Goal: Use online tool/utility: Utilize a website feature to perform a specific function

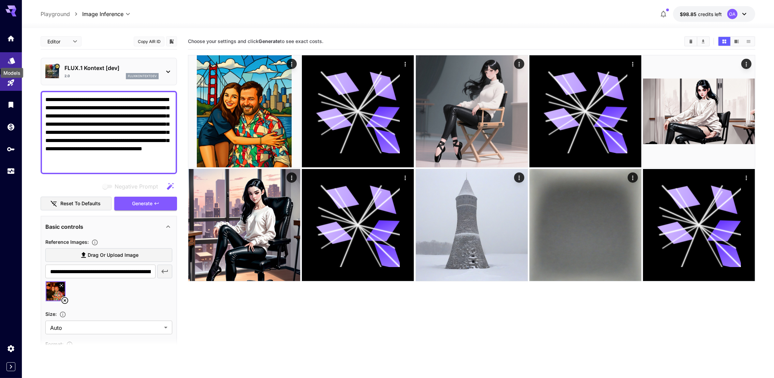
click at [14, 56] on icon "Models" at bounding box center [12, 58] width 8 height 8
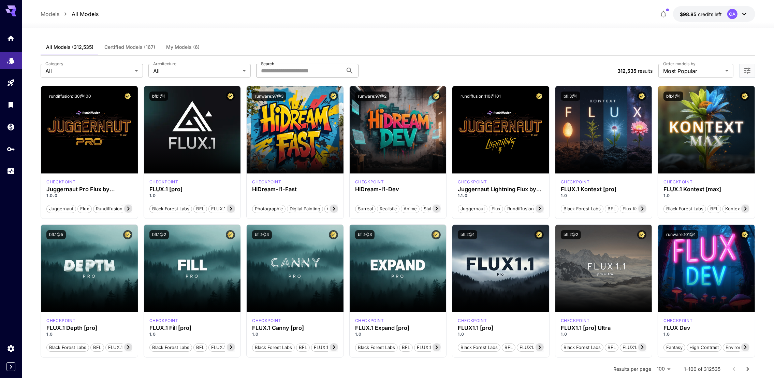
click at [310, 69] on input "Search" at bounding box center [299, 71] width 87 height 14
paste input "**********"
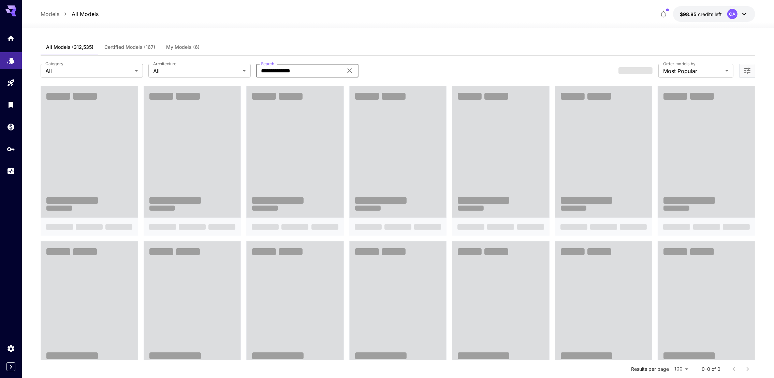
type input "**********"
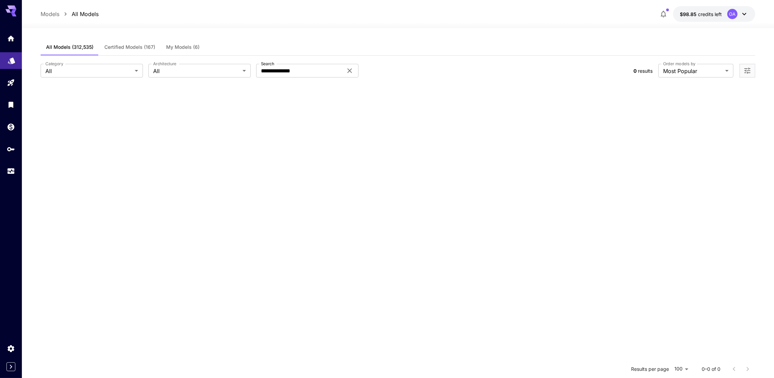
click at [15, 65] on link at bounding box center [11, 60] width 22 height 17
click at [9, 34] on icon "Home" at bounding box center [12, 36] width 8 height 8
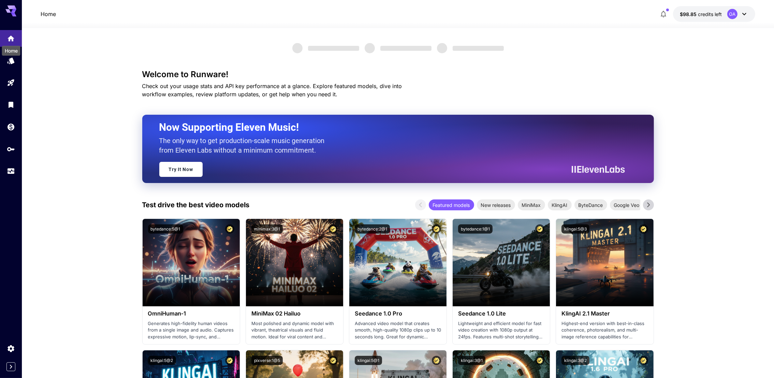
click at [8, 54] on div "Home" at bounding box center [11, 51] width 18 height 10
click at [8, 59] on icon "Models" at bounding box center [12, 58] width 8 height 8
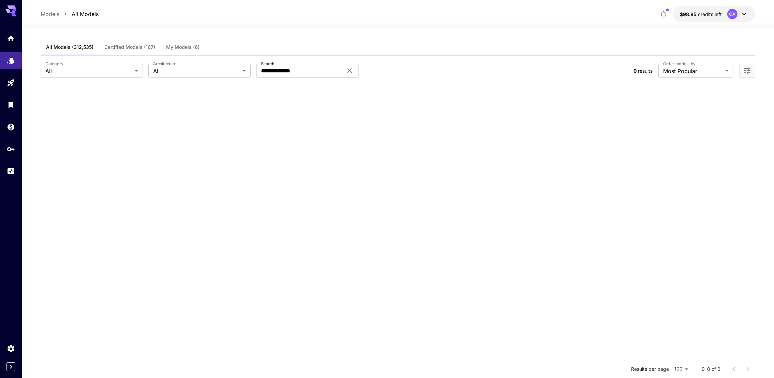
click at [62, 46] on span "All Models (312,535)" at bounding box center [69, 47] width 47 height 6
click at [114, 44] on span "Certified Models (167)" at bounding box center [129, 47] width 51 height 6
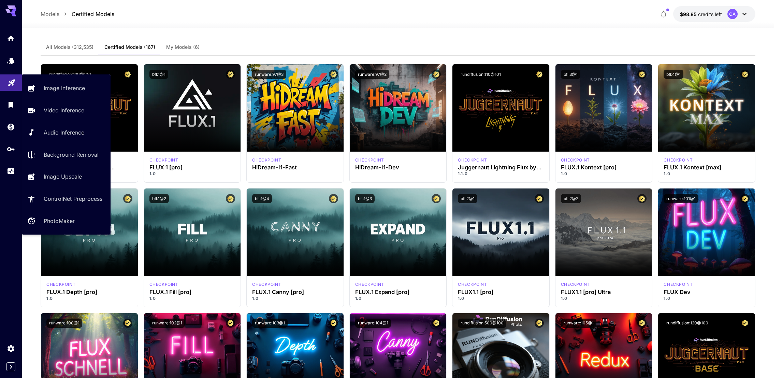
click at [16, 83] on link at bounding box center [11, 82] width 22 height 17
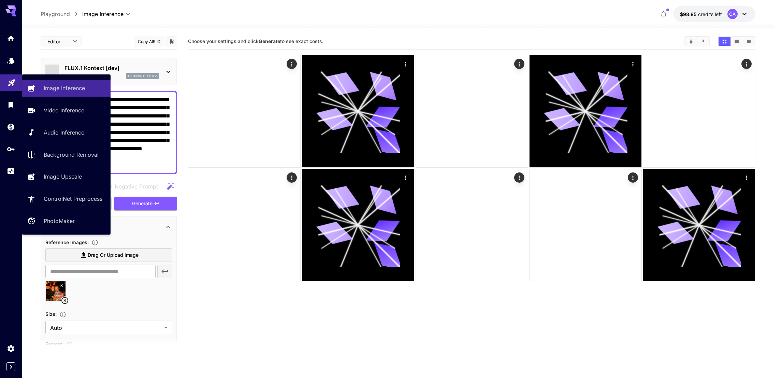
type input "*******"
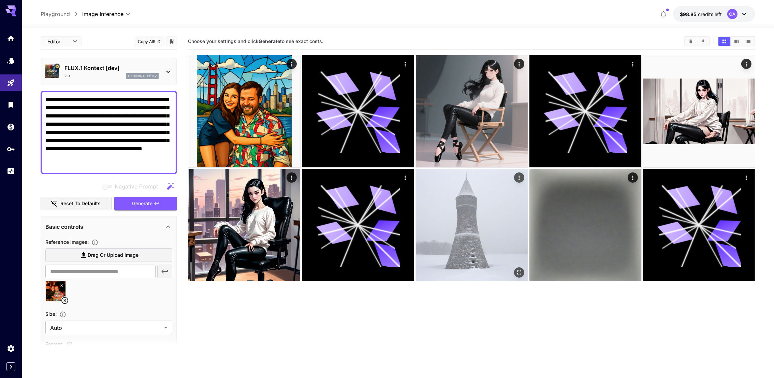
click at [501, 251] on img at bounding box center [472, 225] width 112 height 112
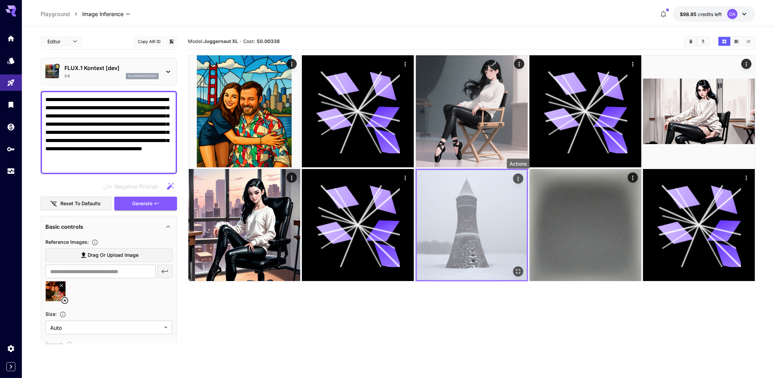
click at [519, 177] on icon "Actions" at bounding box center [518, 178] width 7 height 7
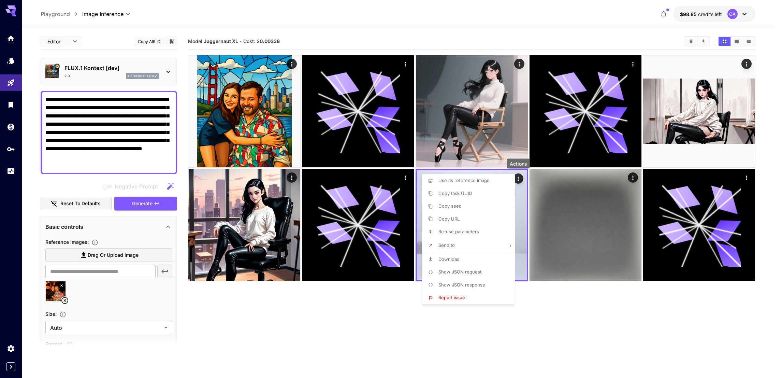
click at [467, 228] on li "Re-use parameters" at bounding box center [470, 231] width 97 height 13
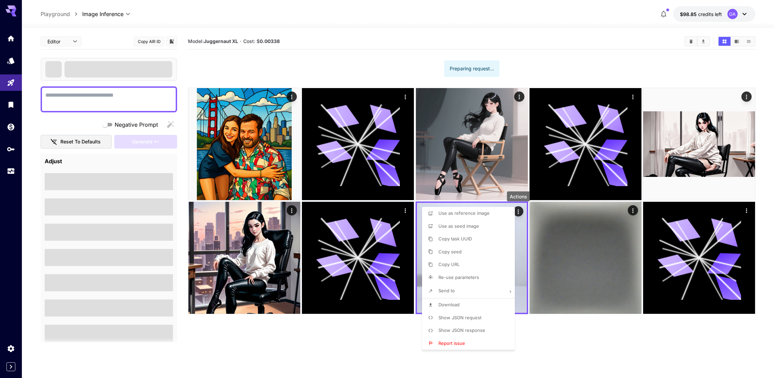
type textarea "**********"
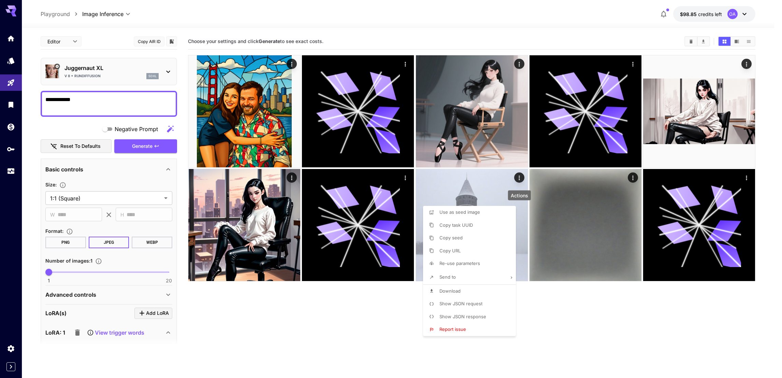
click at [98, 294] on div at bounding box center [391, 189] width 782 height 378
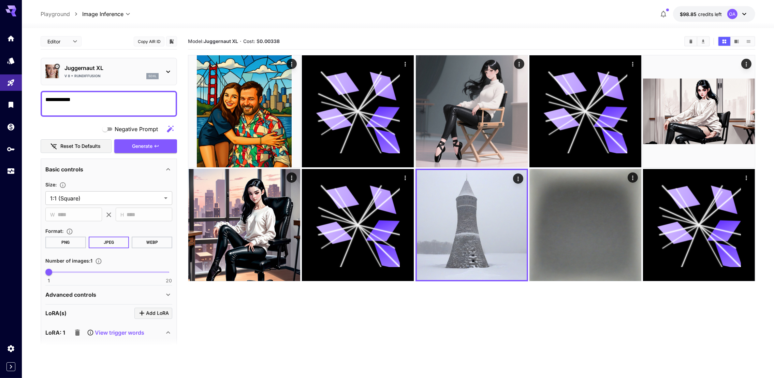
click at [98, 294] on div "Advanced controls" at bounding box center [104, 294] width 119 height 8
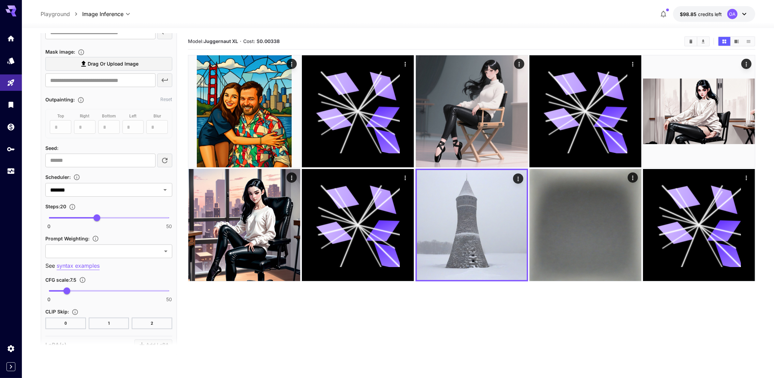
scroll to position [512, 0]
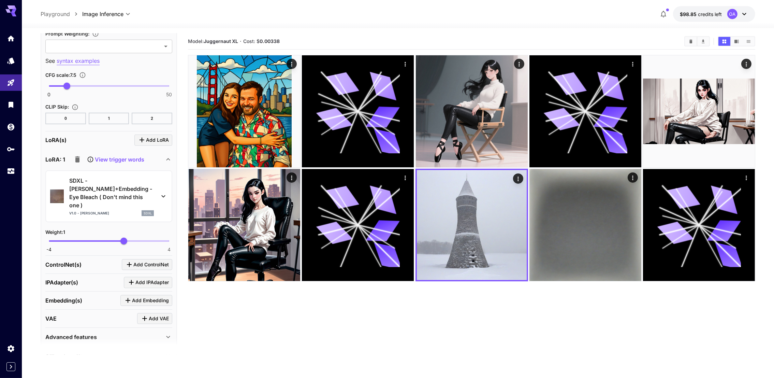
click at [162, 179] on div "SDXL - [PERSON_NAME]+Embedding - Eye Bleach ( Don't mind this one ) v1.0 - [PER…" at bounding box center [108, 196] width 117 height 45
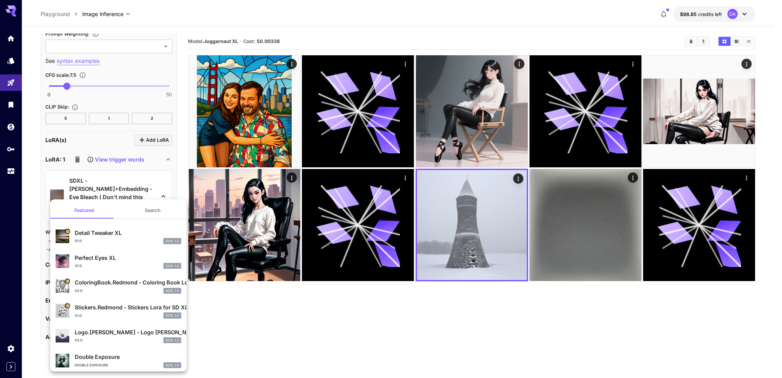
click at [122, 183] on div at bounding box center [391, 189] width 782 height 378
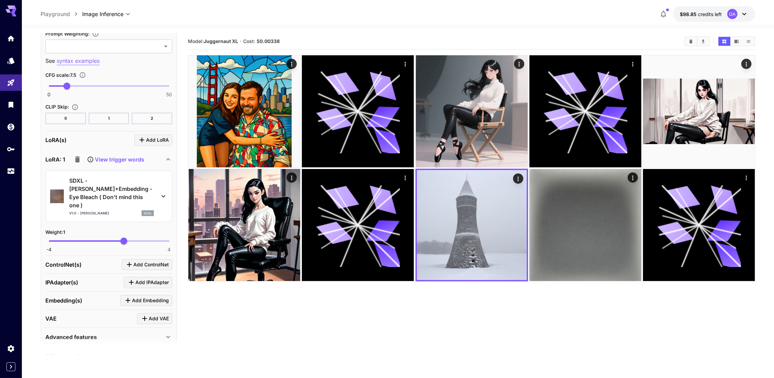
click at [84, 184] on p "SDXL - [PERSON_NAME]+Embedding - Eye Bleach ( Don't mind this one )" at bounding box center [111, 192] width 85 height 33
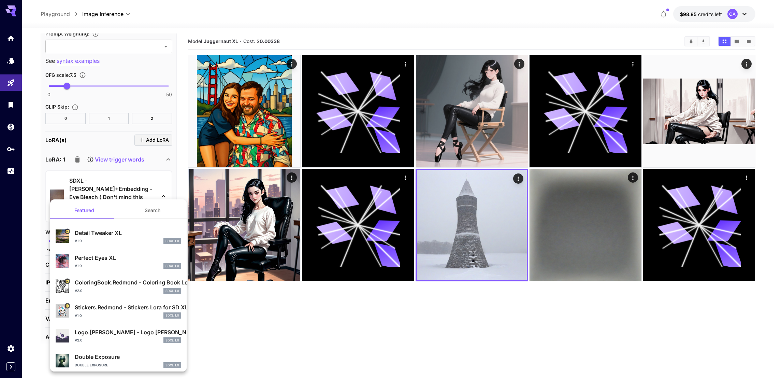
click at [84, 184] on div at bounding box center [391, 189] width 782 height 378
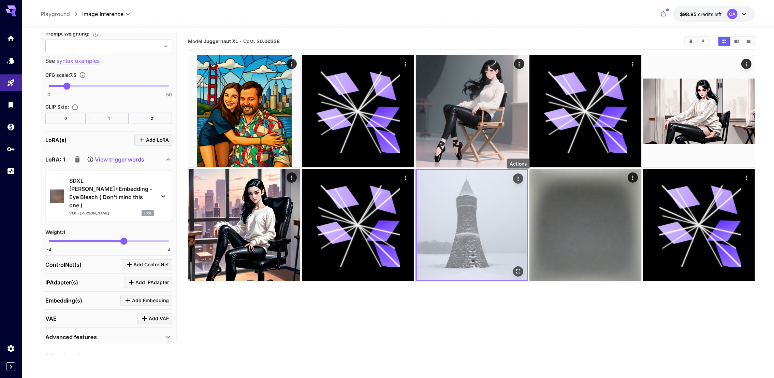
click at [518, 179] on icon "Actions" at bounding box center [518, 178] width 7 height 7
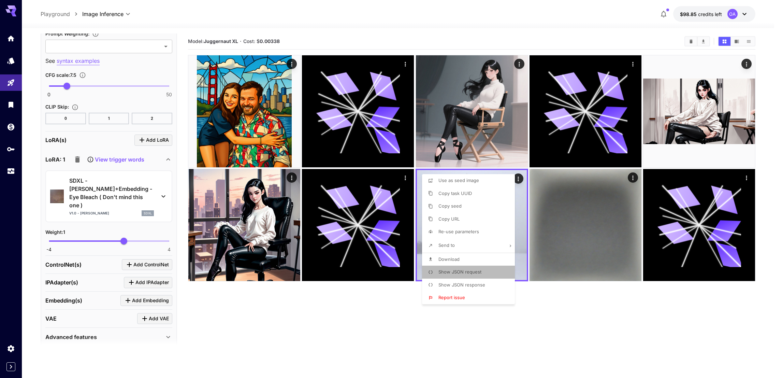
click at [470, 273] on span "Show JSON request" at bounding box center [459, 271] width 43 height 5
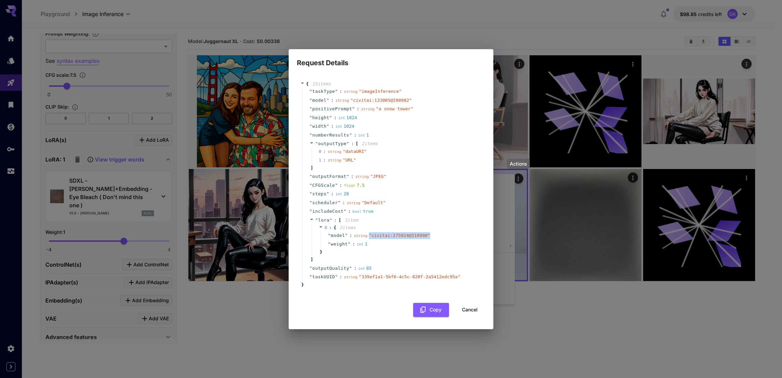
drag, startPoint x: 424, startPoint y: 234, endPoint x: 365, endPoint y: 236, distance: 59.1
click at [365, 236] on div "" model " : string " civitai:275924@310990 "" at bounding box center [400, 235] width 158 height 9
copy span "" civitai:275924@310990 ""
click at [437, 314] on button "Copy" at bounding box center [431, 310] width 36 height 14
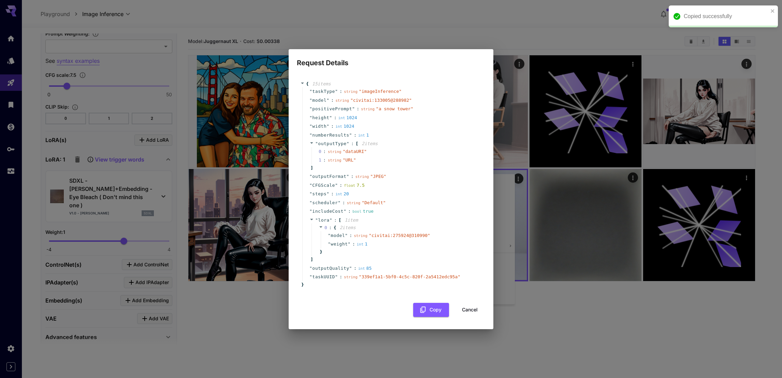
click at [577, 337] on div "Request Details { 15 item s " taskType " : string " imageInference " " model " …" at bounding box center [391, 189] width 782 height 378
click at [480, 311] on button "Cancel" at bounding box center [470, 310] width 31 height 14
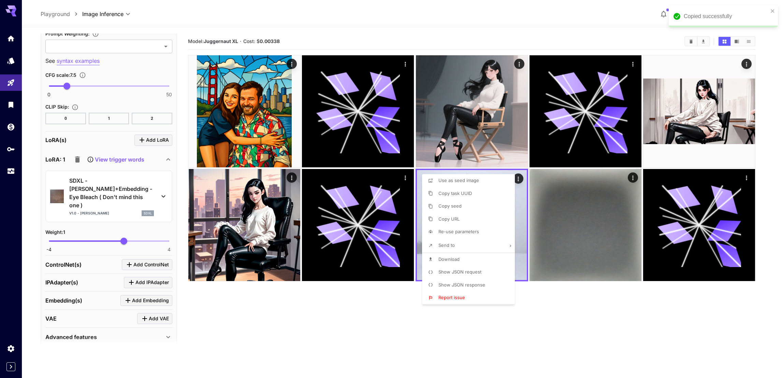
click at [573, 309] on div at bounding box center [391, 189] width 782 height 378
